Goal: Transaction & Acquisition: Download file/media

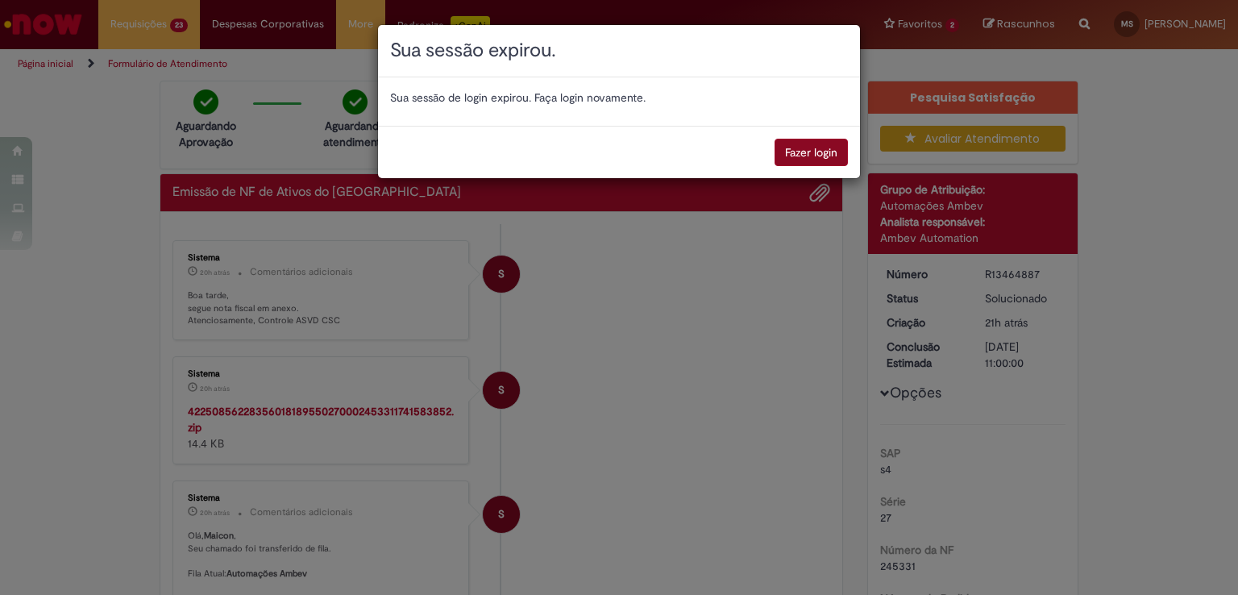
click at [809, 149] on button "Fazer login" at bounding box center [811, 152] width 73 height 27
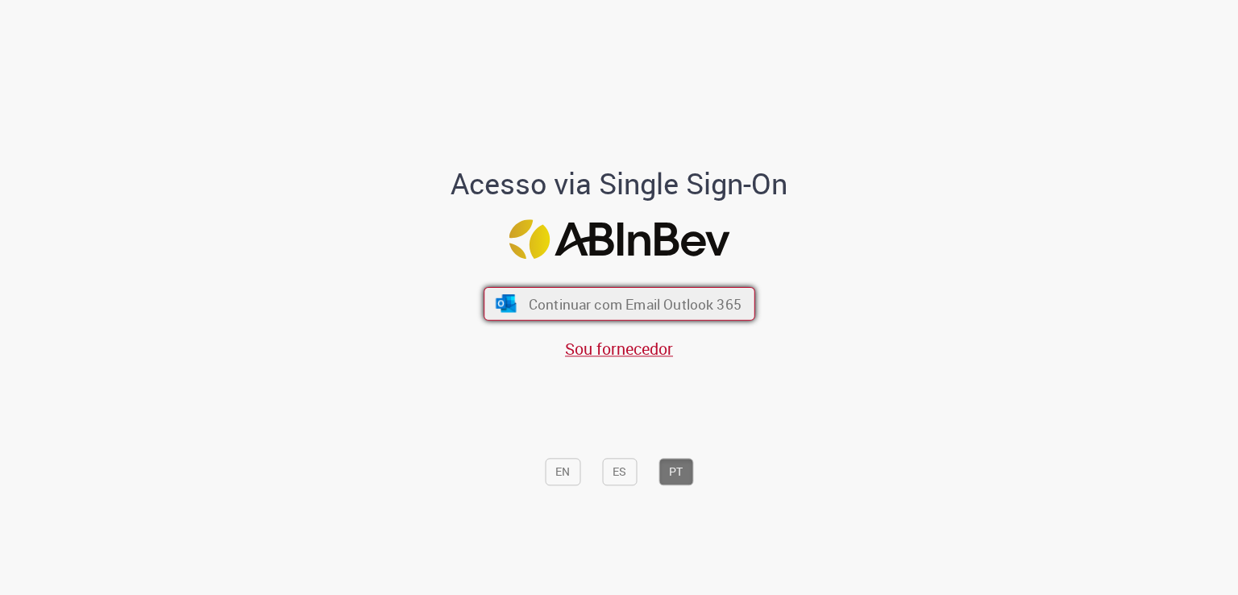
click at [575, 293] on button "Continuar com Email Outlook 365" at bounding box center [620, 304] width 272 height 34
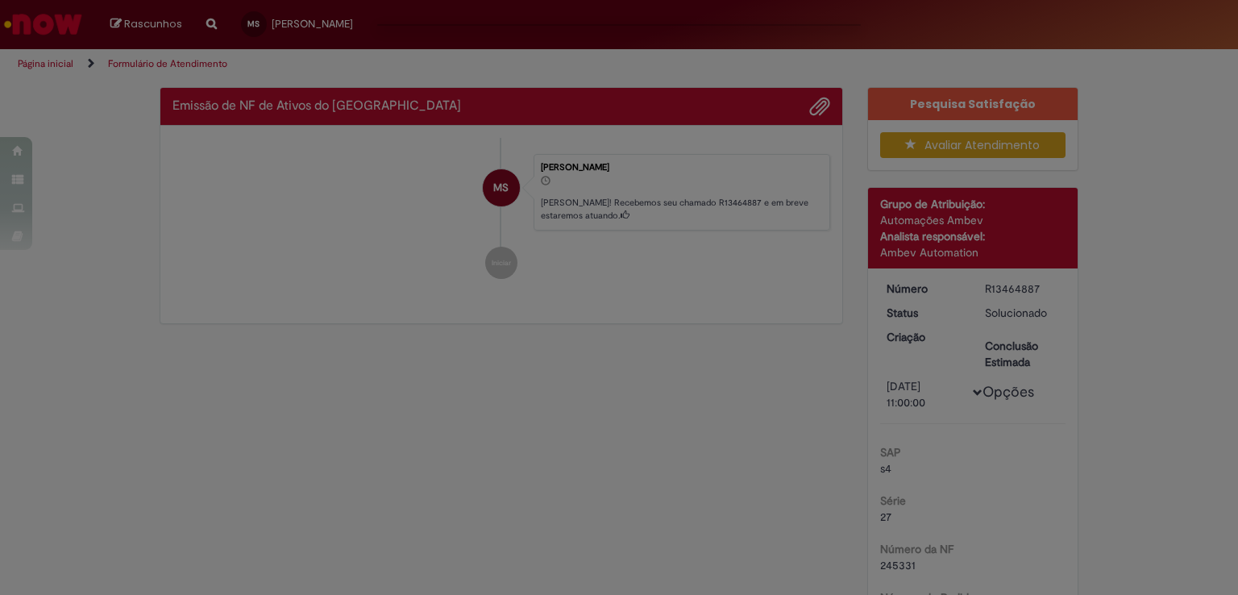
click at [590, 330] on div "Feedback" at bounding box center [619, 297] width 1238 height 595
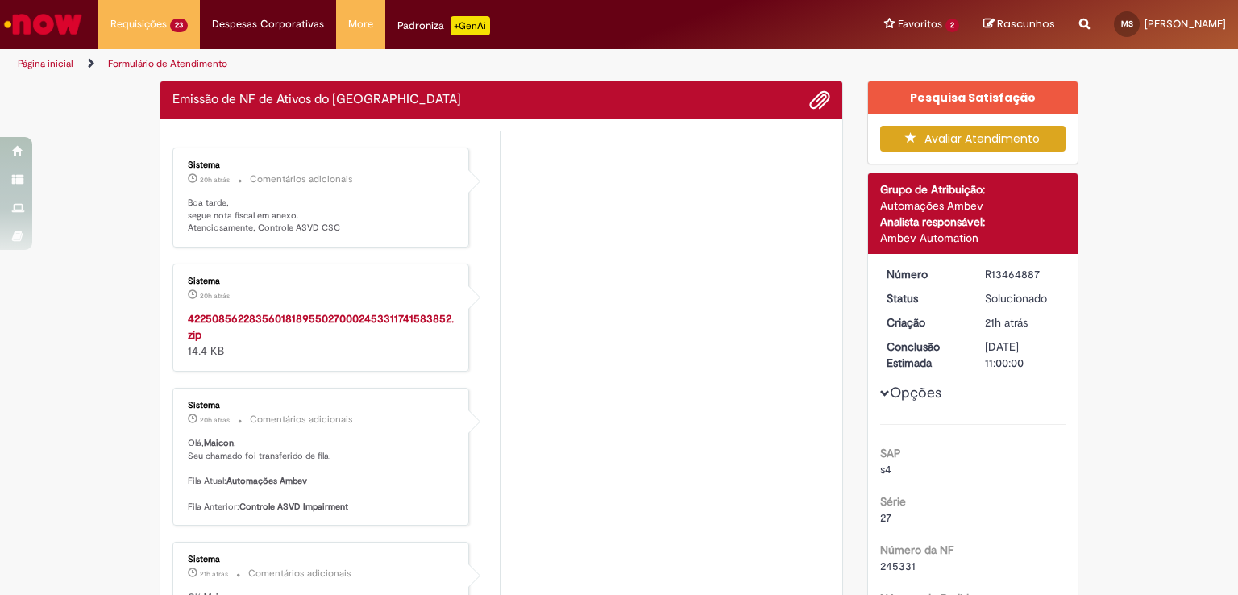
click at [244, 321] on ul "Sistema 20h atrás 20 horas atrás Comentários adicionais Boa tarde, segue nota f…" at bounding box center [502, 546] width 658 height 831
click at [244, 235] on p "Boa tarde, segue nota fiscal em anexo. Atenciosamente, Controle ASVD CSC" at bounding box center [322, 216] width 268 height 38
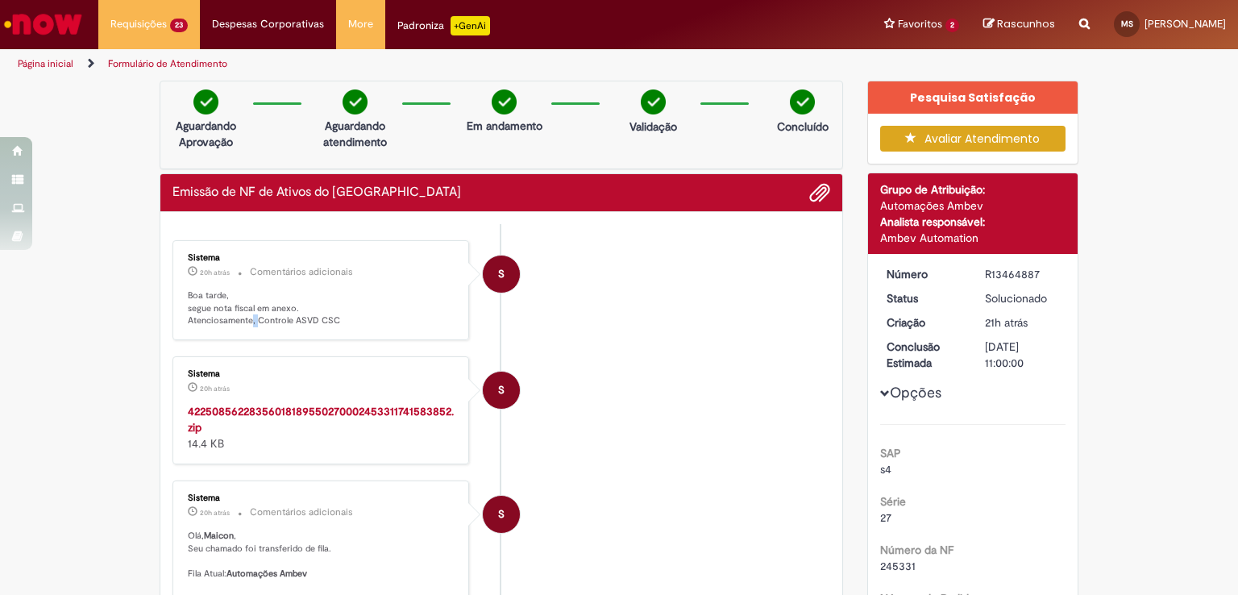
click at [262, 410] on strong "42250856228356018189550270002453311741583852.zip" at bounding box center [321, 419] width 266 height 31
